Goal: Task Accomplishment & Management: Use online tool/utility

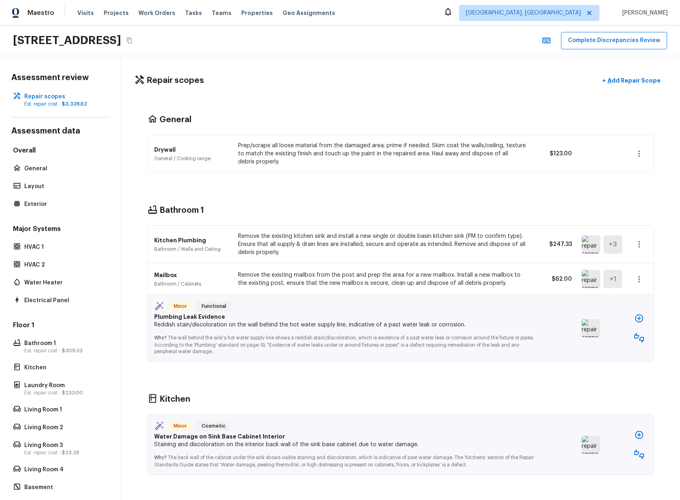
click at [319, 197] on div "Bathroom 1 Kitchen Plumbing Bathroom / Walls and Ceiling Remove the existing ki…" at bounding box center [400, 283] width 533 height 189
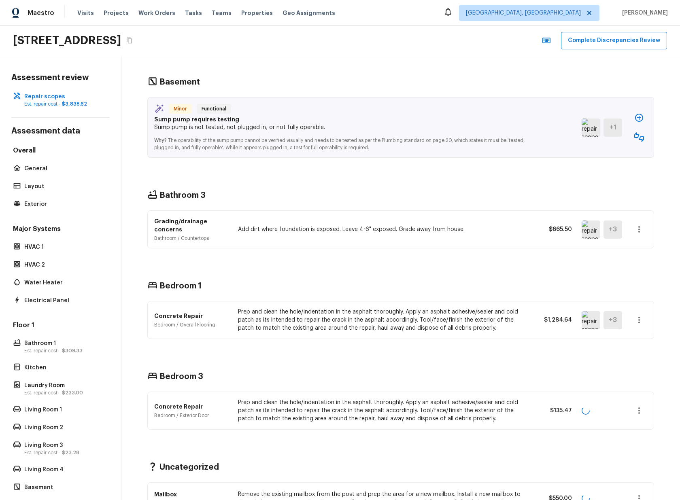
scroll to position [792, 0]
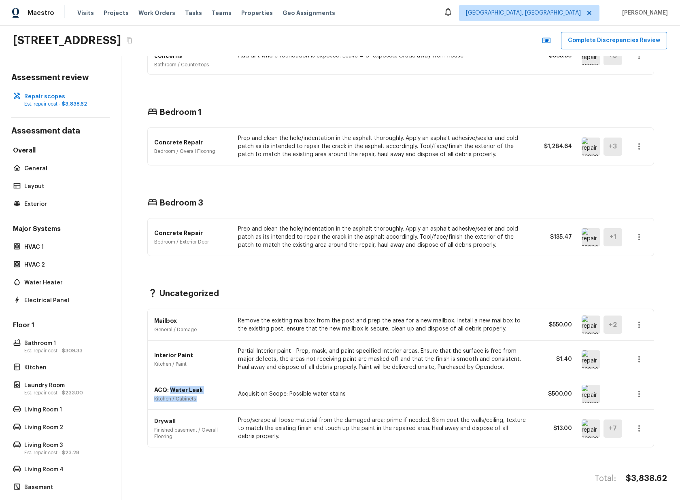
drag, startPoint x: 207, startPoint y: 389, endPoint x: 362, endPoint y: 383, distance: 155.2
click at [362, 383] on div "ACQ: Water Leak Kitchen / Cabinets Acquisition Scope: Possible water stains $50…" at bounding box center [401, 395] width 506 height 32
click at [340, 399] on div "ACQ: Water Leak Kitchen / Cabinets Acquisition Scope: Possible water stains $50…" at bounding box center [401, 395] width 506 height 32
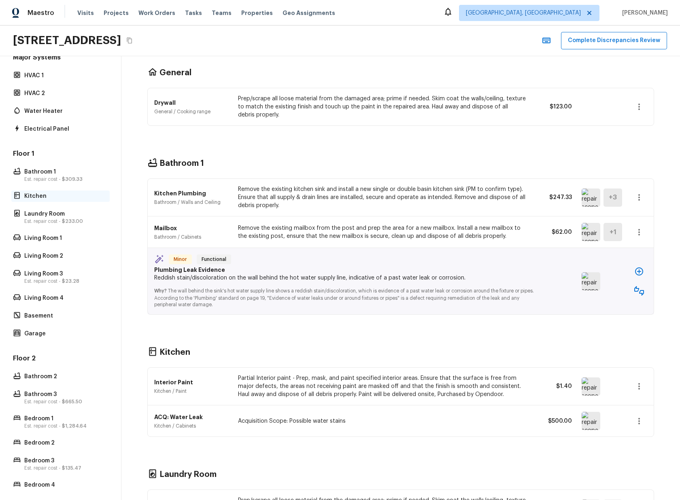
scroll to position [171, 0]
click at [57, 192] on div "Kitchen" at bounding box center [60, 196] width 98 height 11
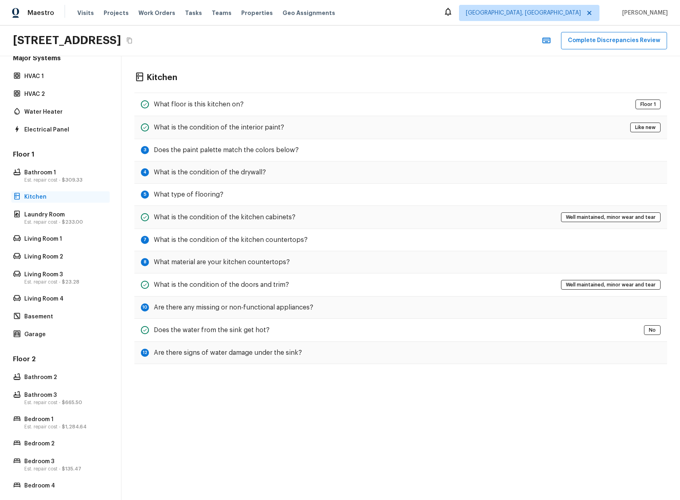
scroll to position [0, 0]
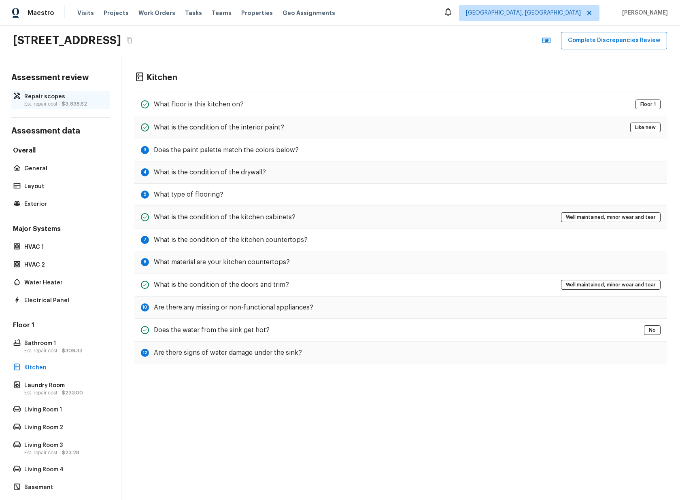
click at [61, 106] on p "Est. repair cost - $3,838.62" at bounding box center [64, 104] width 81 height 6
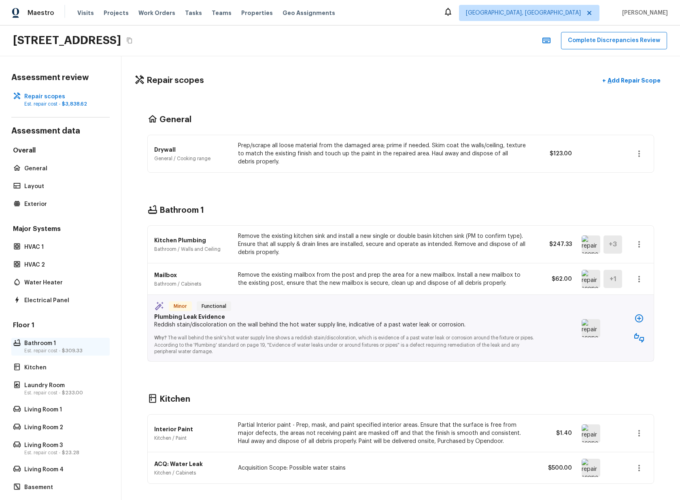
click at [68, 352] on span "$309.33" at bounding box center [72, 351] width 21 height 5
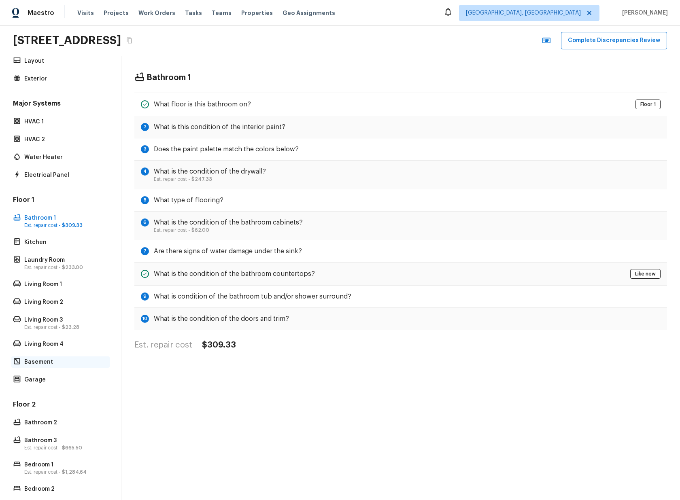
scroll to position [179, 0]
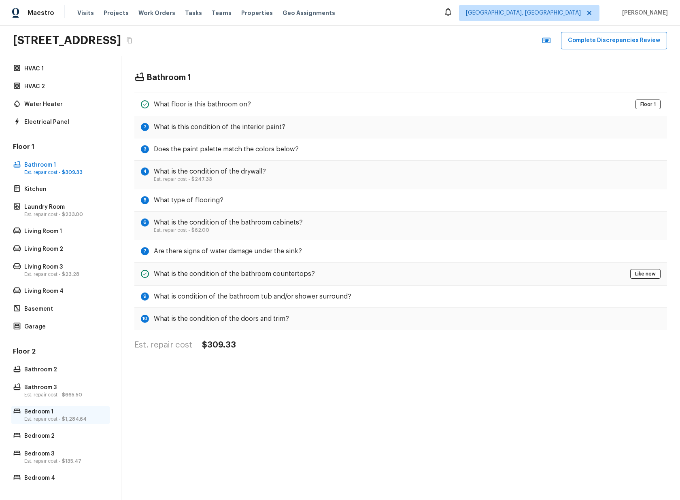
click at [65, 417] on span "$1,284.64" at bounding box center [74, 419] width 25 height 5
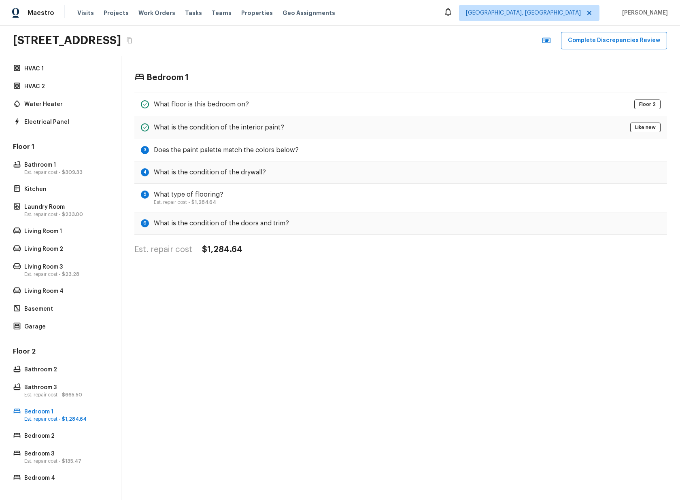
drag, startPoint x: 253, startPoint y: 336, endPoint x: 204, endPoint y: 357, distance: 53.0
click at [253, 336] on div "Bedroom 1 What floor is this bedroom on? Floor 2 What is the condition of the i…" at bounding box center [400, 278] width 559 height 444
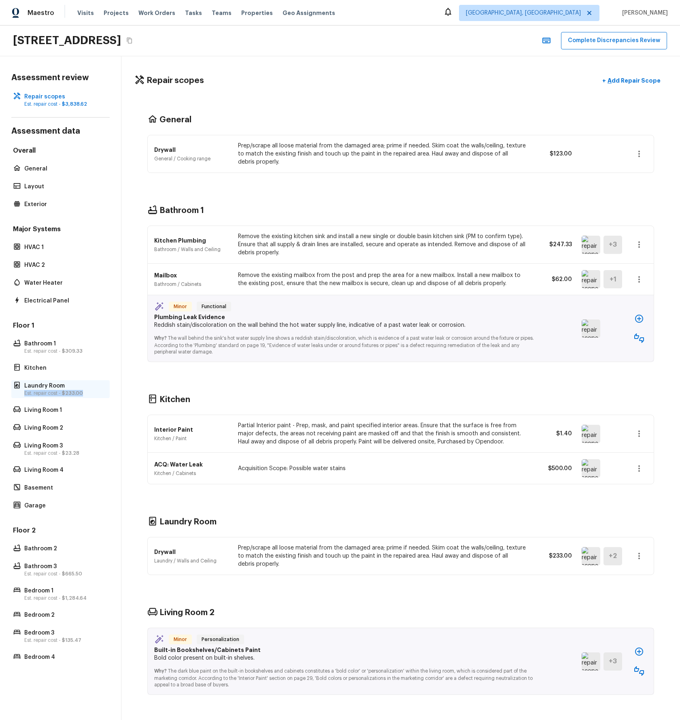
drag, startPoint x: 25, startPoint y: 395, endPoint x: 84, endPoint y: 393, distance: 59.1
click at [84, 393] on p "Est. repair cost - $233.00" at bounding box center [64, 393] width 81 height 6
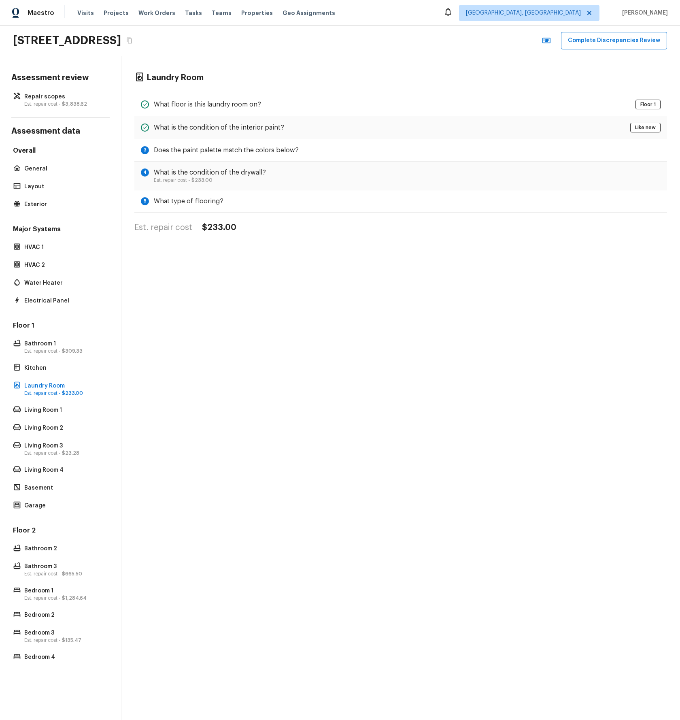
click at [194, 351] on div "Laundry Room What floor is this laundry room on? Floor 1 What is the condition …" at bounding box center [400, 388] width 559 height 664
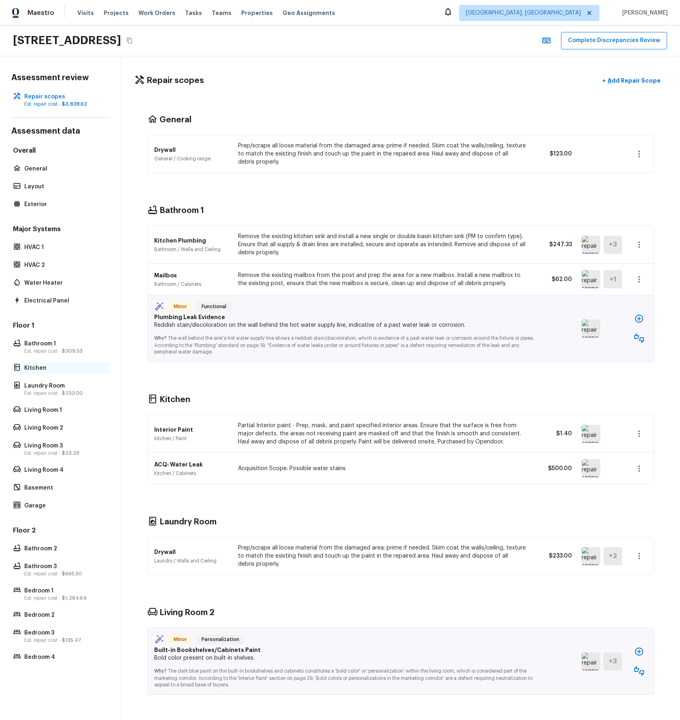
click at [39, 368] on p "Kitchen" at bounding box center [64, 368] width 81 height 8
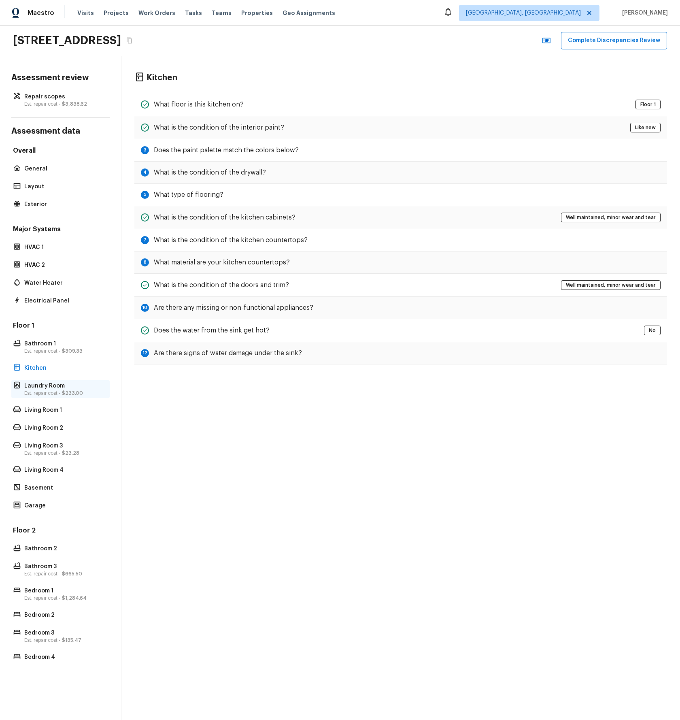
click at [46, 394] on p "Est. repair cost - $233.00" at bounding box center [64, 393] width 81 height 6
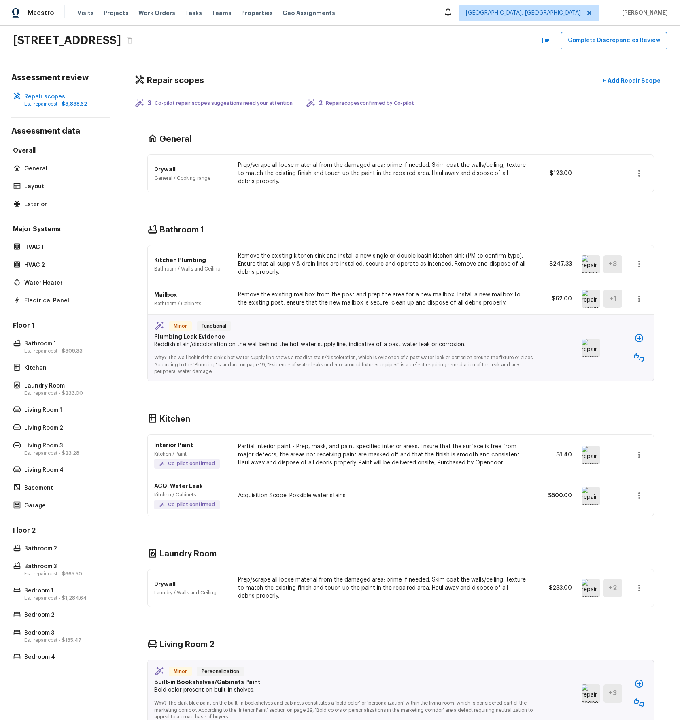
click at [291, 223] on div "Bathroom 1 Kitchen Plumbing Bathroom / Walls and Ceiling Remove the existing ki…" at bounding box center [400, 302] width 533 height 189
click at [642, 451] on icon "button" at bounding box center [639, 455] width 10 height 10
drag, startPoint x: 615, startPoint y: 431, endPoint x: 615, endPoint y: 442, distance: 10.9
click at [615, 431] on div at bounding box center [340, 360] width 680 height 720
click at [638, 497] on icon "button" at bounding box center [639, 496] width 10 height 10
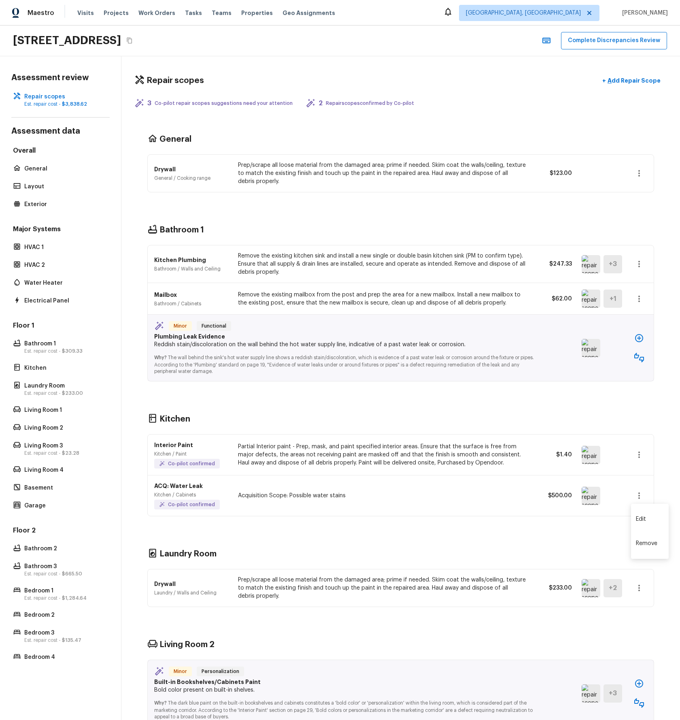
click at [582, 396] on div at bounding box center [340, 360] width 680 height 720
